Goal: Book appointment/travel/reservation

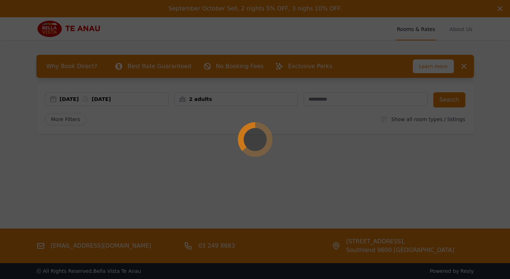
click at [110, 96] on div at bounding box center [255, 139] width 510 height 279
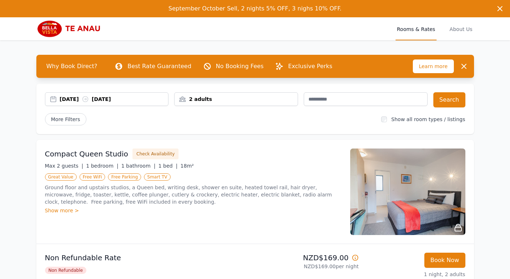
click at [89, 98] on icon at bounding box center [85, 98] width 7 height 7
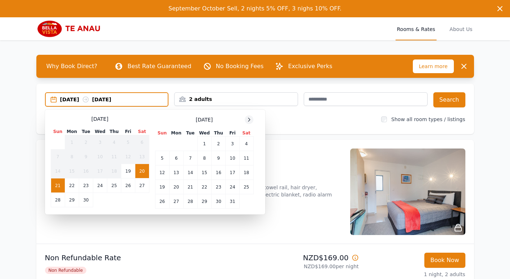
click at [248, 117] on icon at bounding box center [249, 120] width 6 height 6
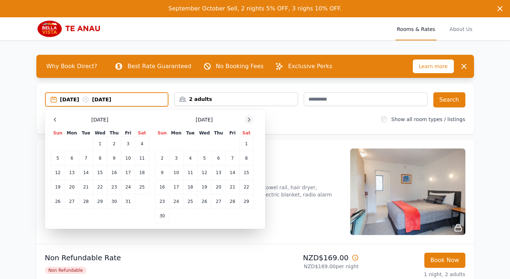
click at [248, 117] on icon at bounding box center [249, 120] width 6 height 6
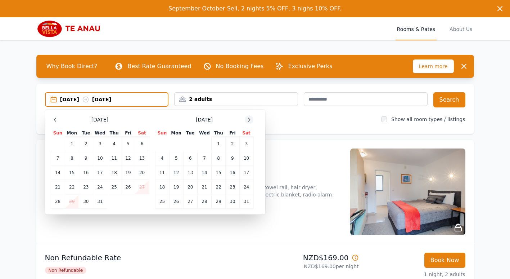
click at [248, 117] on icon at bounding box center [249, 120] width 6 height 6
click at [163, 169] on td "15" at bounding box center [162, 172] width 14 height 14
click at [169, 169] on td "15" at bounding box center [162, 172] width 14 height 14
click at [160, 174] on td "15" at bounding box center [162, 172] width 14 height 14
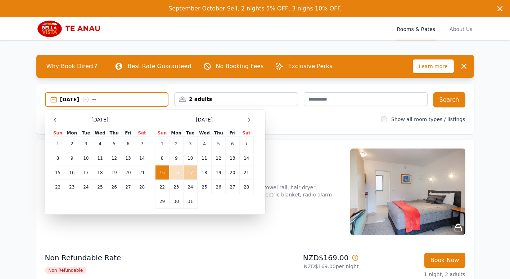
click at [189, 173] on td "17" at bounding box center [190, 172] width 14 height 14
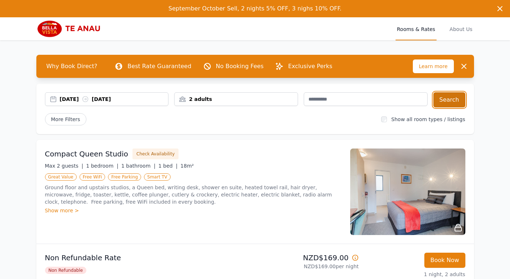
click at [445, 99] on button "Search" at bounding box center [449, 99] width 32 height 15
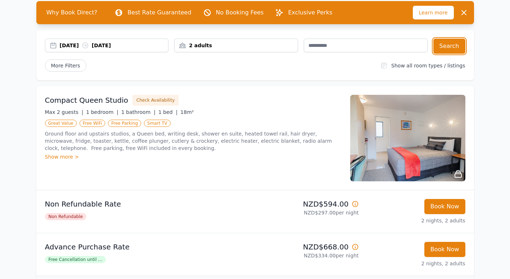
scroll to position [53, 0]
